Goal: Information Seeking & Learning: Learn about a topic

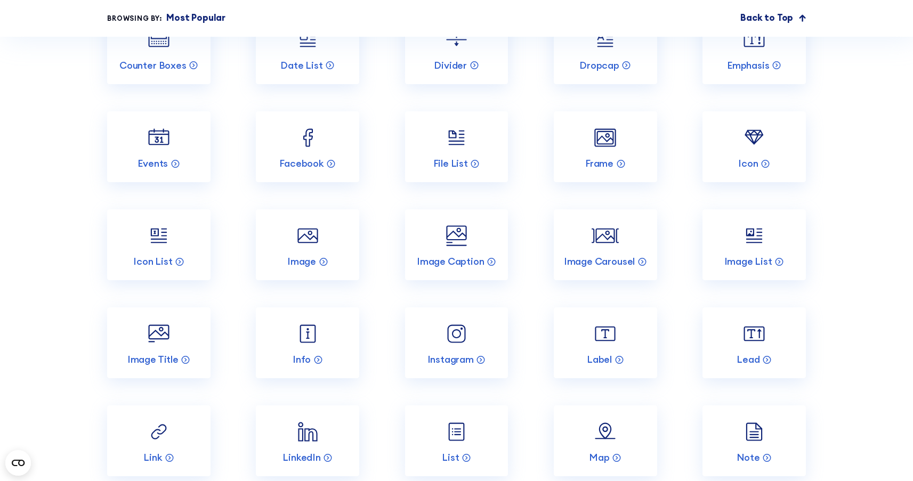
scroll to position [1455, 0]
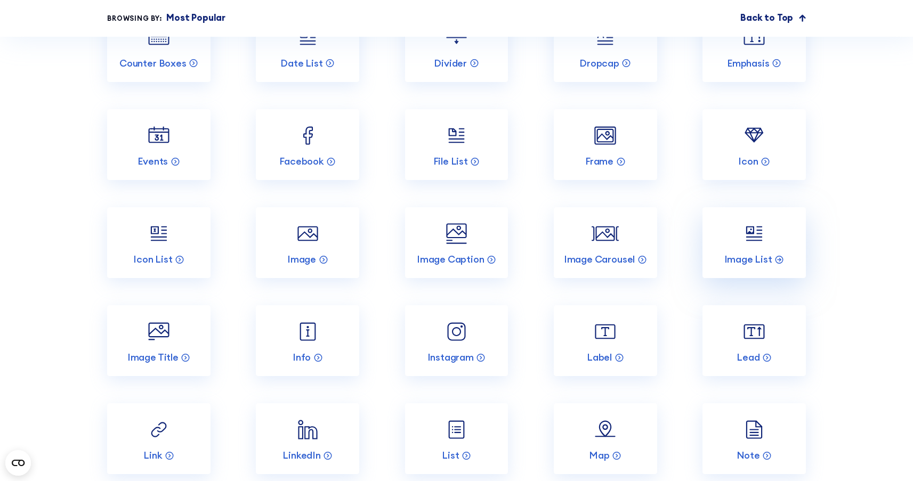
click at [753, 247] on img at bounding box center [753, 233] width 27 height 27
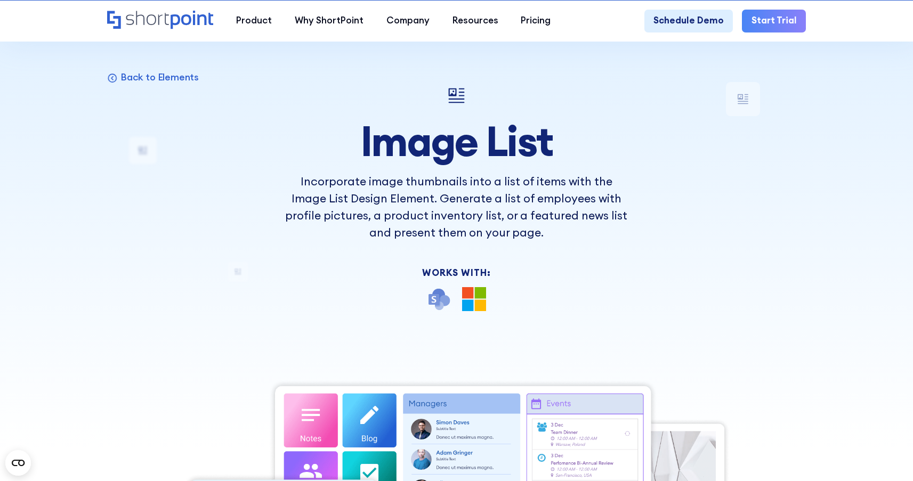
scroll to position [444, 0]
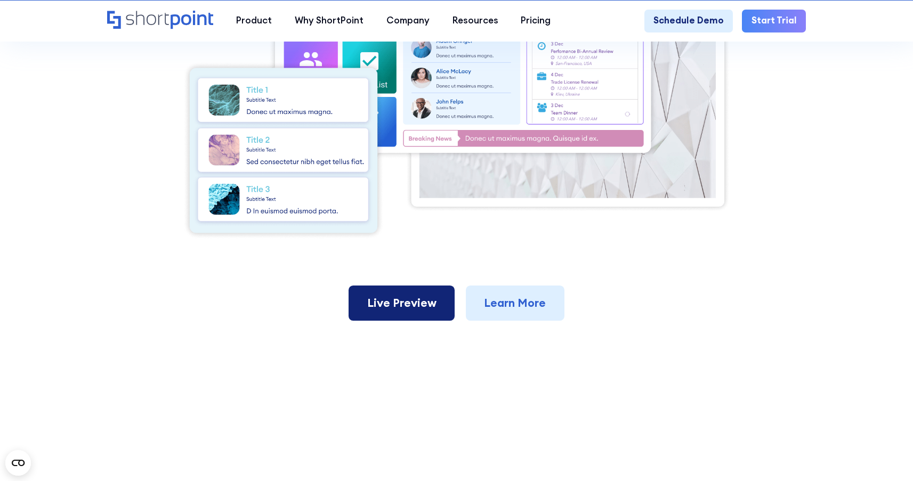
click at [430, 313] on link "Live Preview" at bounding box center [402, 303] width 106 height 35
